Goal: Task Accomplishment & Management: Use online tool/utility

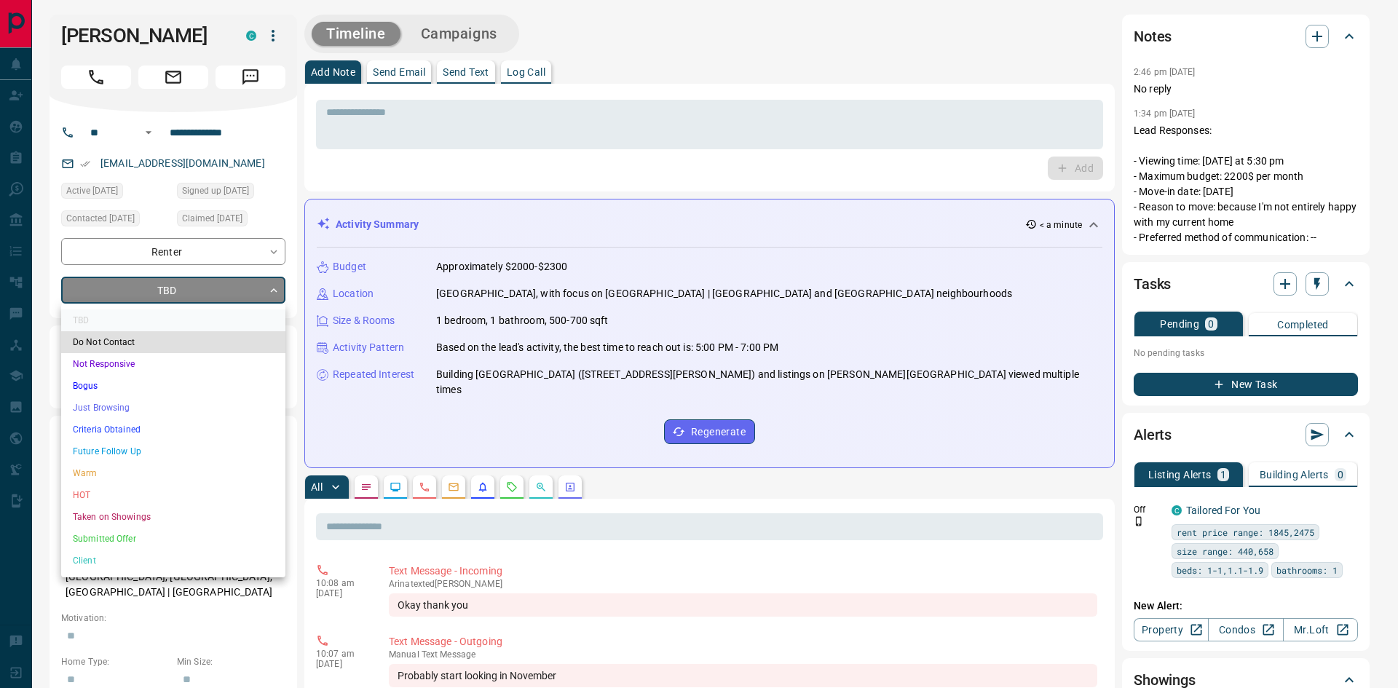
click at [114, 426] on li "Criteria Obtained" at bounding box center [173, 430] width 224 height 22
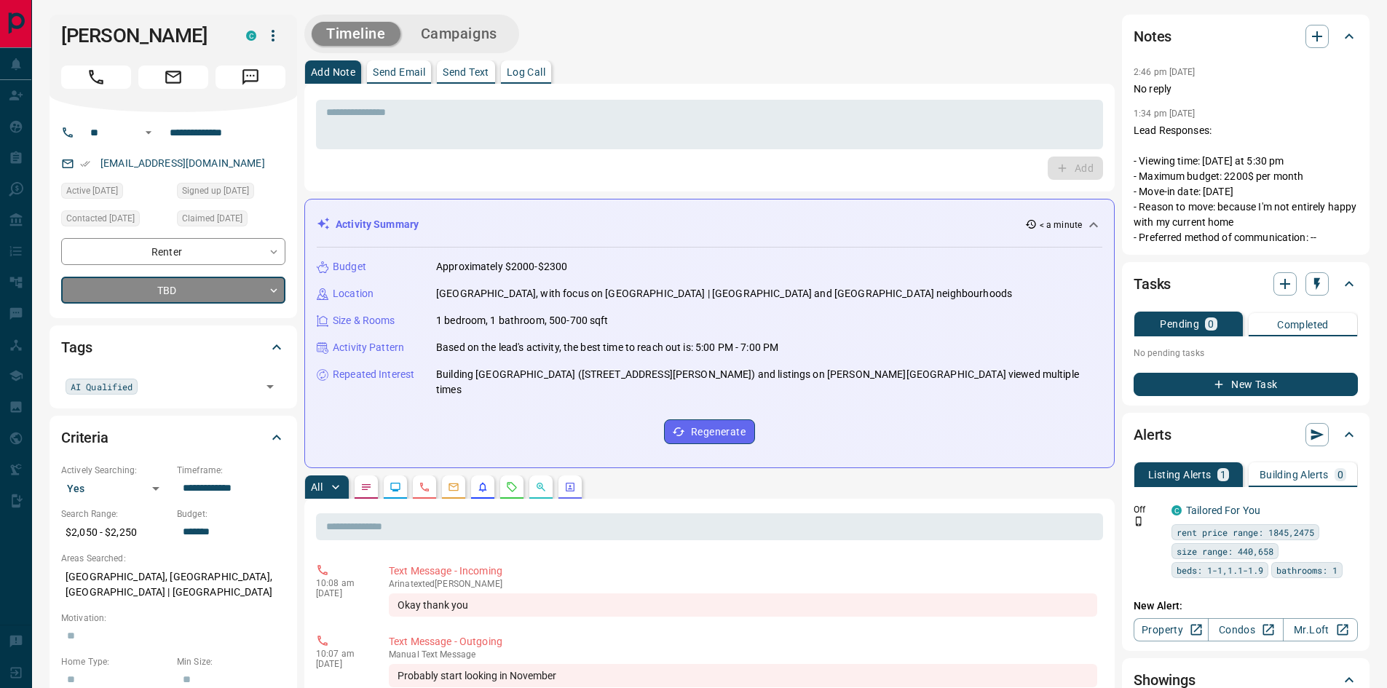
type input "*"
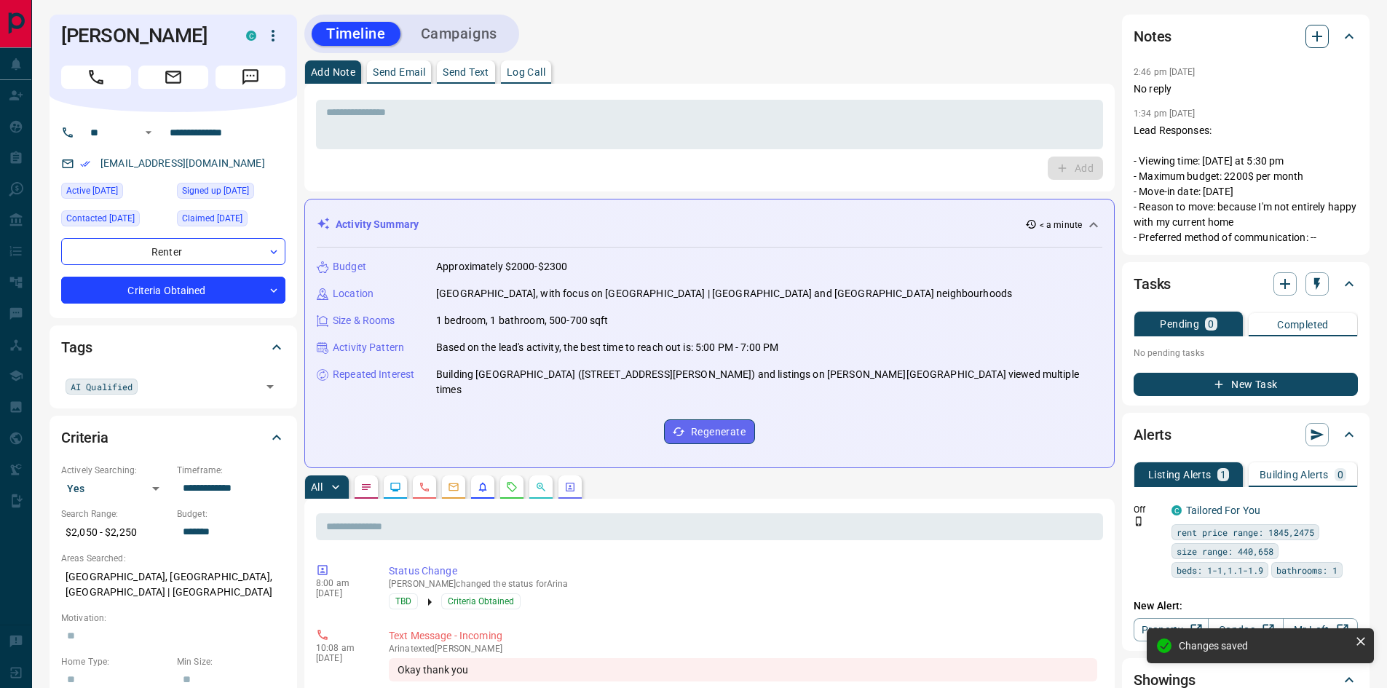
click at [1321, 35] on icon "button" at bounding box center [1316, 36] width 17 height 17
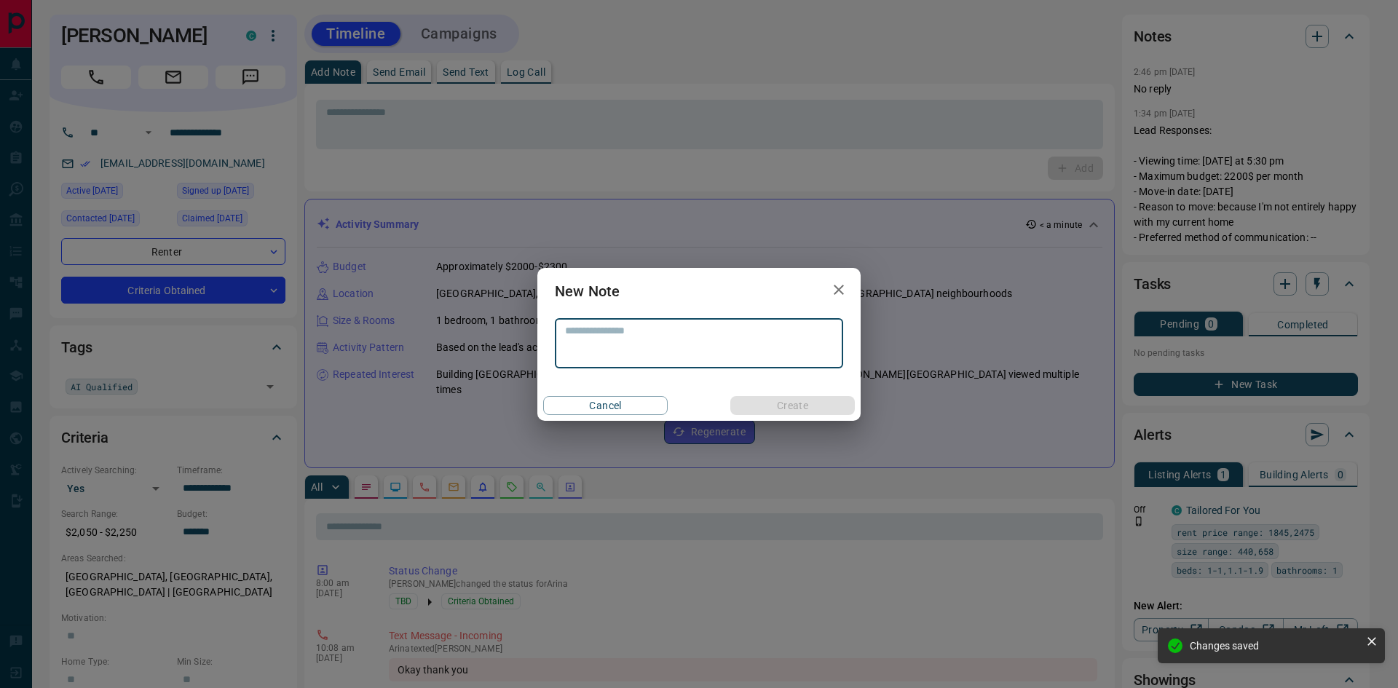
click at [681, 339] on textarea at bounding box center [699, 343] width 268 height 37
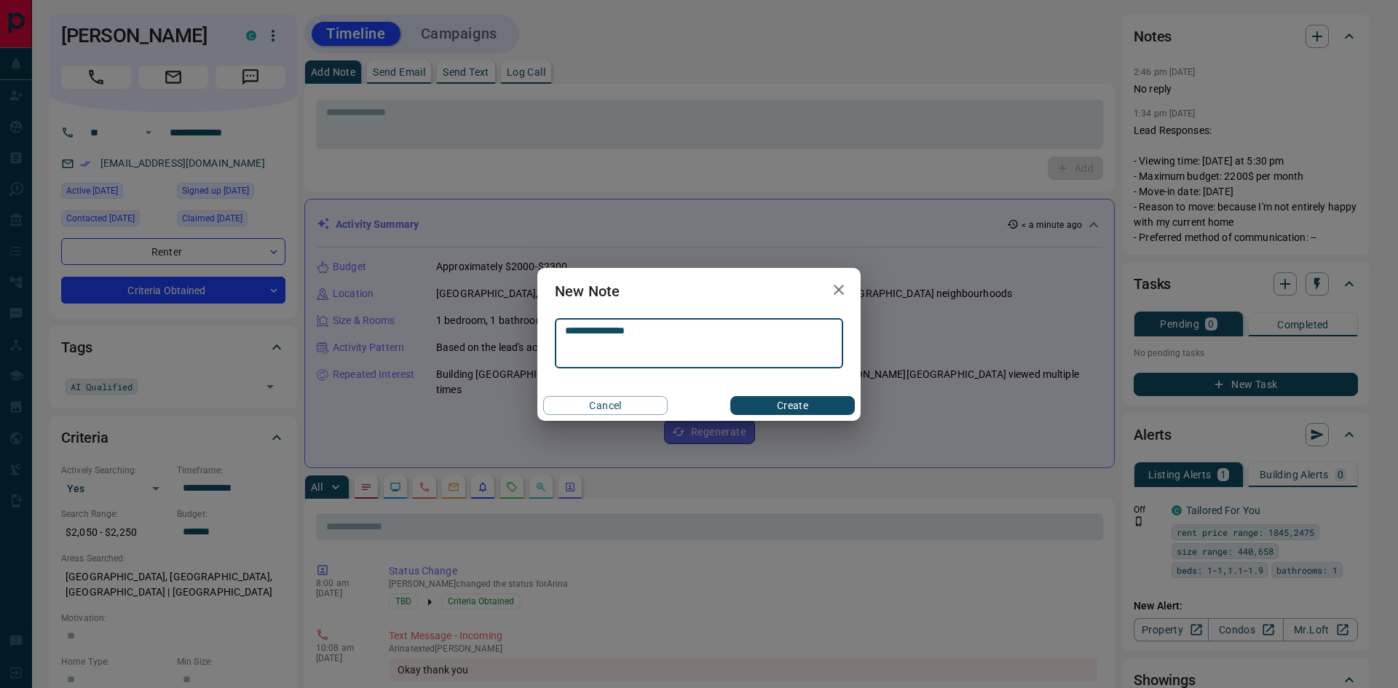
type textarea "**********"
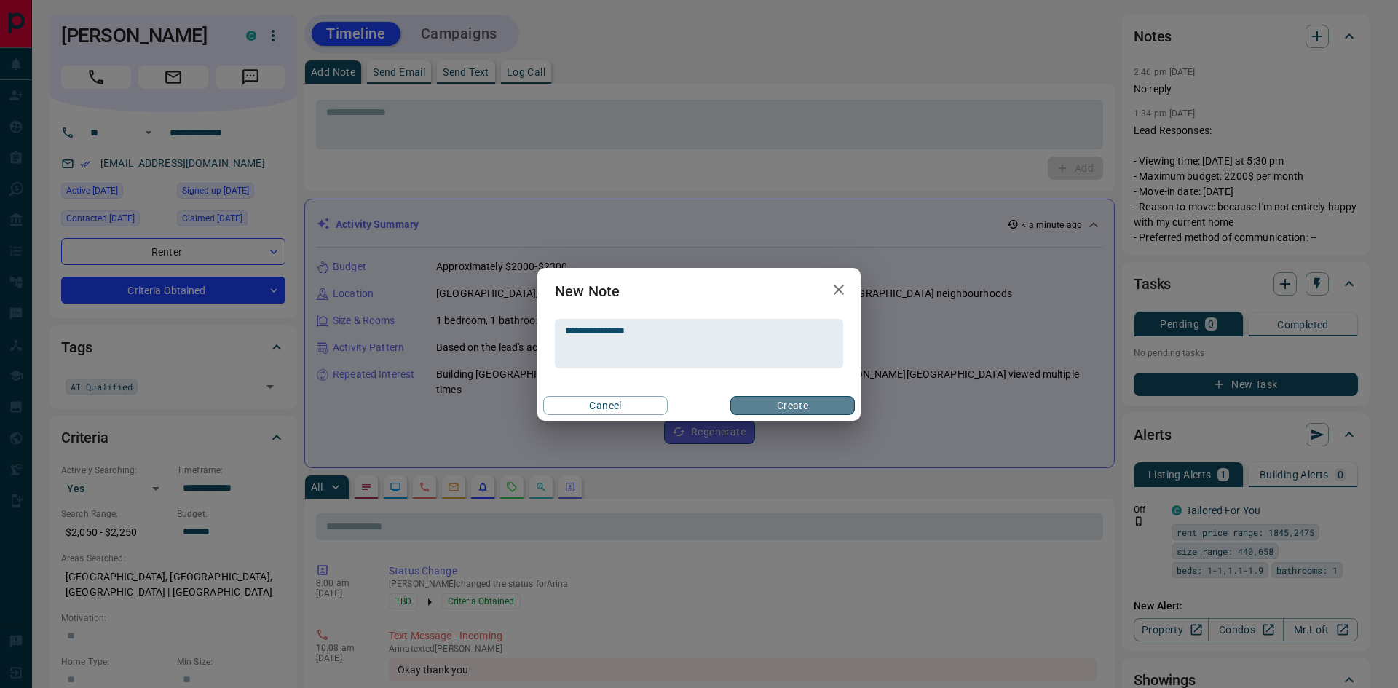
click at [830, 403] on button "Create" at bounding box center [792, 405] width 124 height 19
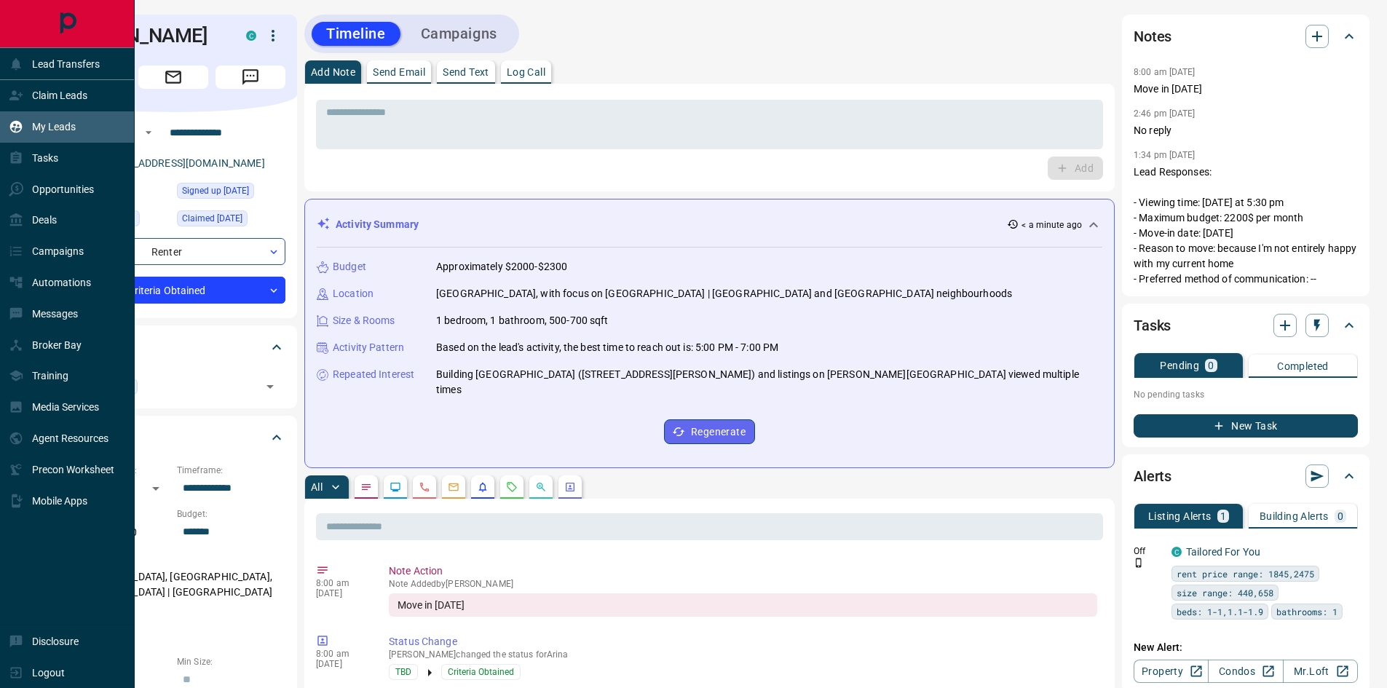
click at [62, 124] on p "My Leads" at bounding box center [54, 127] width 44 height 12
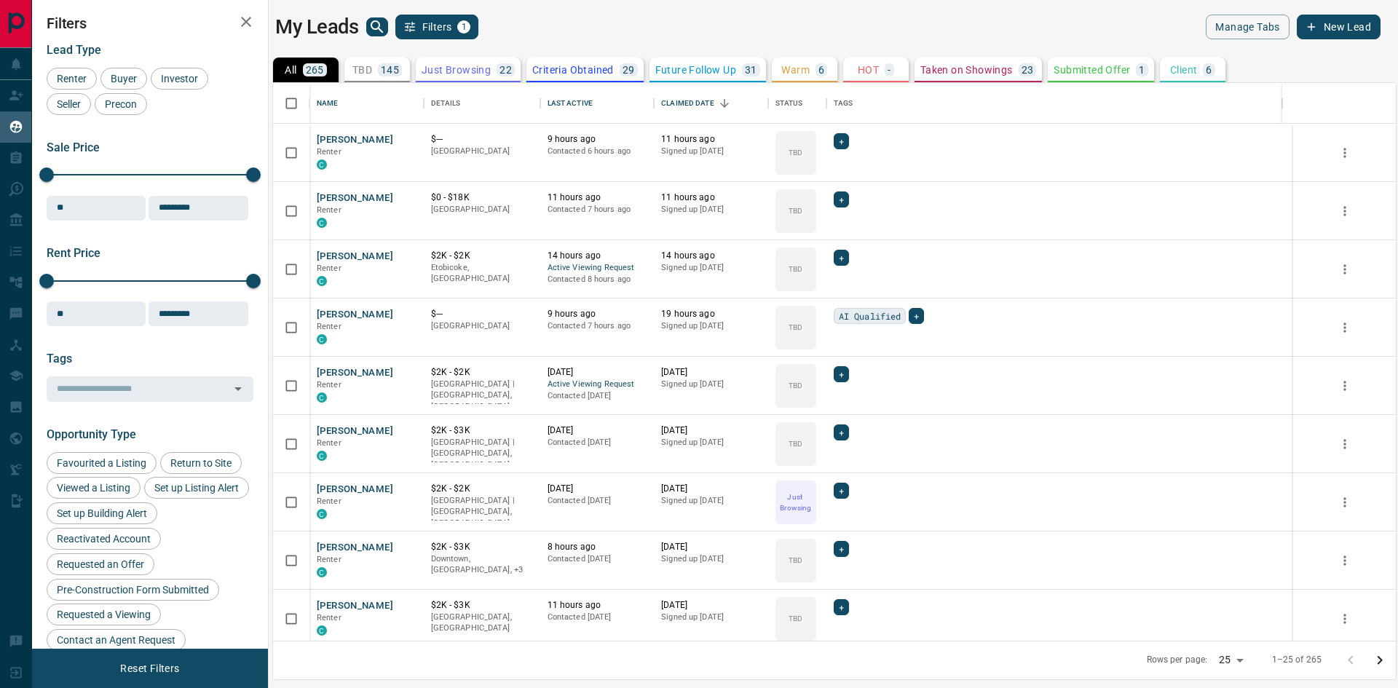
scroll to position [547, 1112]
click at [370, 28] on icon "search button" at bounding box center [376, 26] width 17 height 17
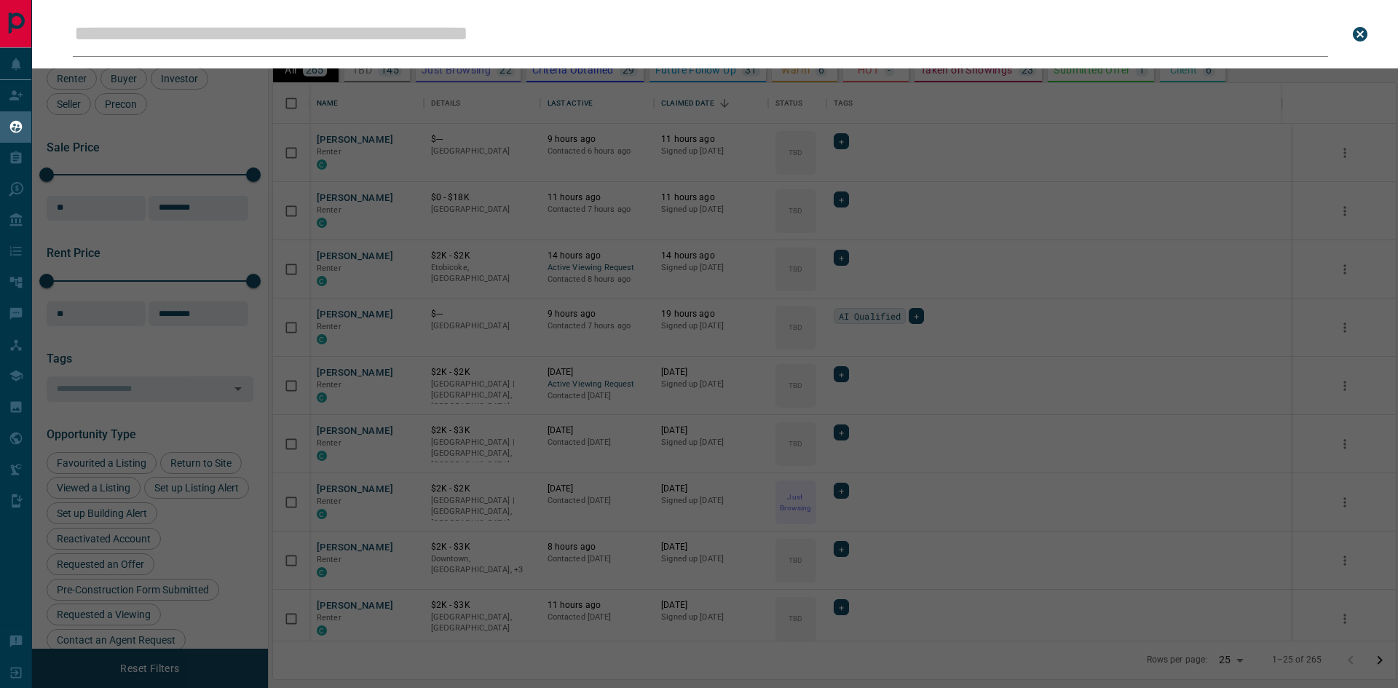
click at [318, 36] on input "Leads Search Bar" at bounding box center [700, 34] width 1255 height 45
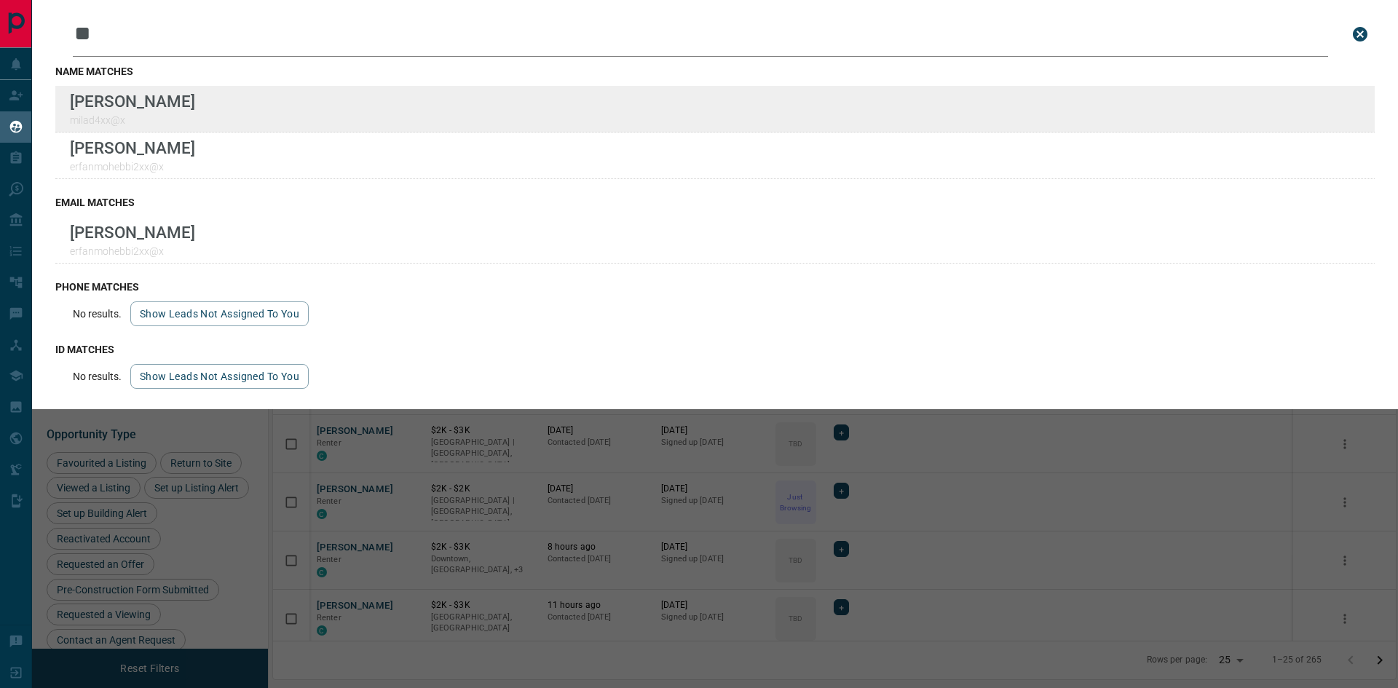
type input "**"
